Goal: Task Accomplishment & Management: Use online tool/utility

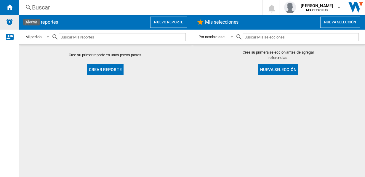
click at [9, 20] on img "Alertas" at bounding box center [9, 21] width 7 height 7
click at [276, 69] on button "Nueva selección" at bounding box center [278, 69] width 40 height 11
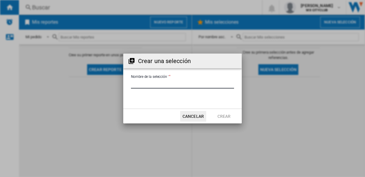
click at [137, 82] on input "Nombre de la selección '" at bounding box center [182, 84] width 103 height 9
type input "******"
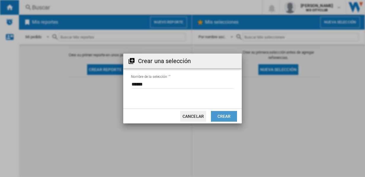
click at [223, 117] on button "Crear" at bounding box center [224, 116] width 26 height 11
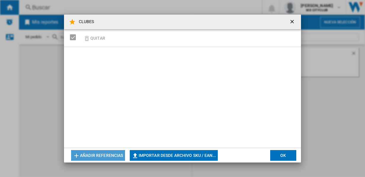
click at [102, 154] on button "Añadir referencias" at bounding box center [98, 155] width 54 height 11
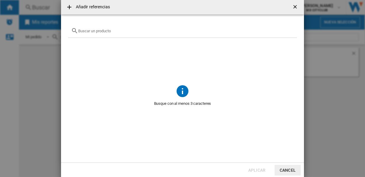
click at [86, 30] on input "text" at bounding box center [186, 31] width 216 height 4
type input "R"
type input "CARNE DE POLLO"
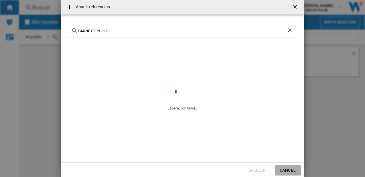
click at [283, 168] on button "Cancel" at bounding box center [287, 170] width 26 height 11
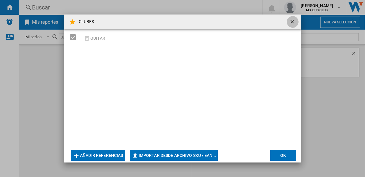
click at [292, 20] on ng-md-icon "getI18NText('BUTTONS.CLOSE_DIALOG')" at bounding box center [292, 22] width 7 height 7
